Goal: Task Accomplishment & Management: Manage account settings

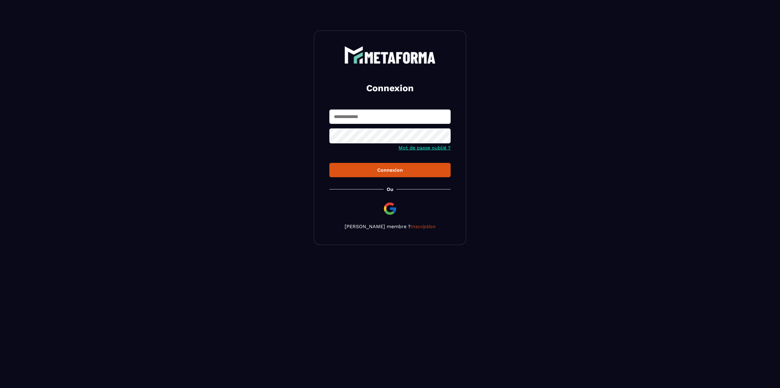
click at [369, 112] on input "text" at bounding box center [389, 116] width 121 height 14
type input "**********"
click at [329, 163] on button "Connexion" at bounding box center [389, 170] width 121 height 14
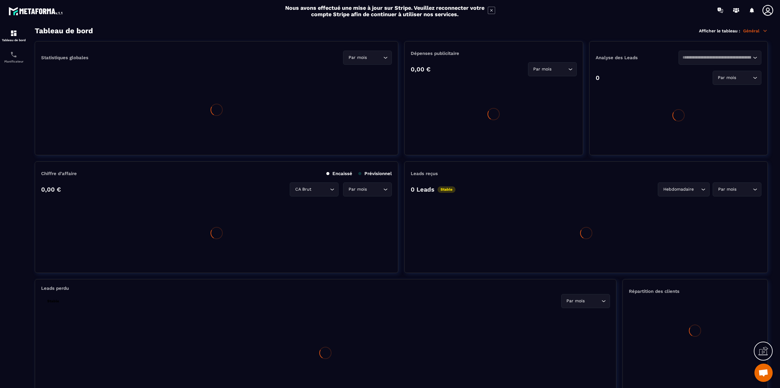
click at [774, 9] on div at bounding box center [769, 10] width 15 height 11
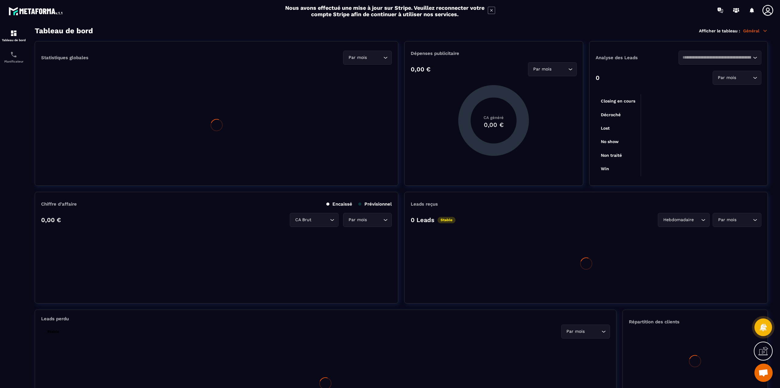
click at [773, 9] on icon at bounding box center [767, 10] width 11 height 11
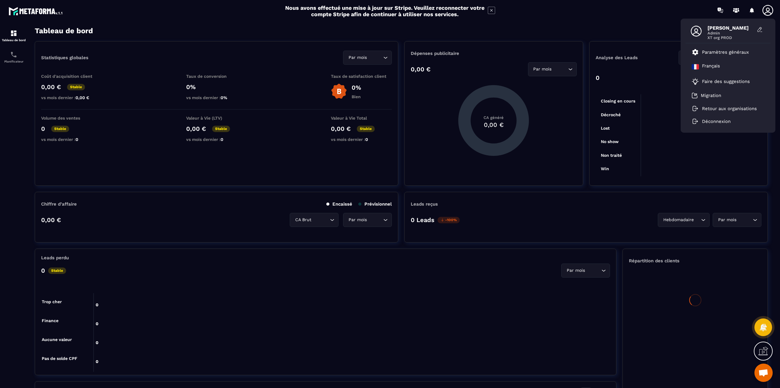
click at [742, 107] on p "Retour aux organisations" at bounding box center [729, 108] width 55 height 5
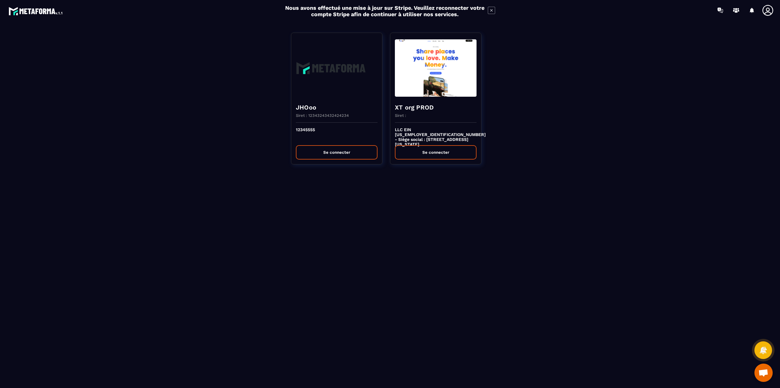
click at [768, 13] on icon at bounding box center [768, 10] width 12 height 12
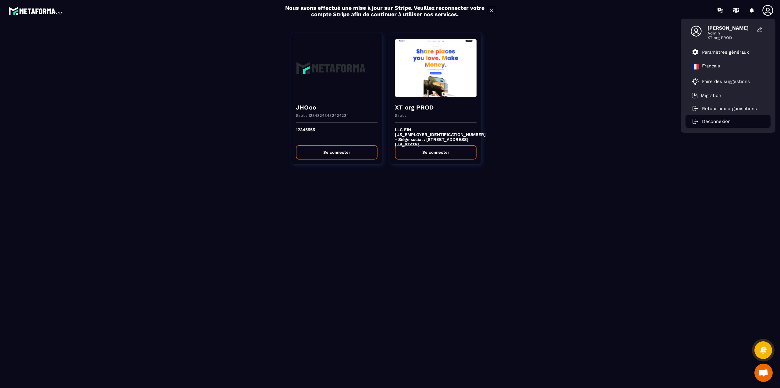
click at [726, 125] on li "Déconnexion" at bounding box center [728, 121] width 85 height 13
